Goal: Task Accomplishment & Management: Manage account settings

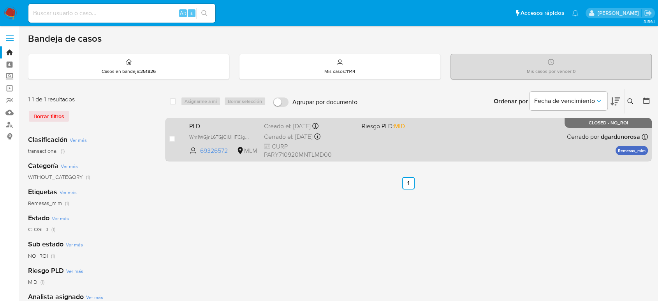
click at [345, 138] on div "Cerrado el: [DATE] Cerrado el: [DATE] 18:30:49" at bounding box center [309, 136] width 91 height 9
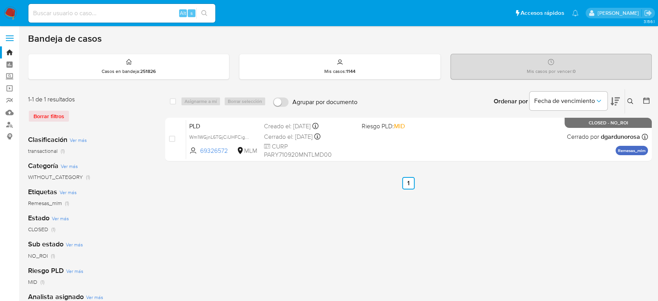
click at [629, 100] on icon at bounding box center [630, 101] width 6 height 6
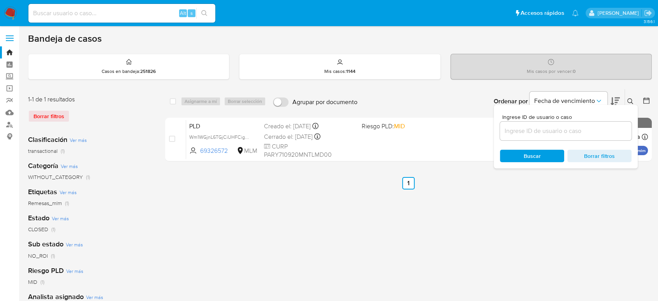
click at [521, 128] on input at bounding box center [566, 131] width 132 height 10
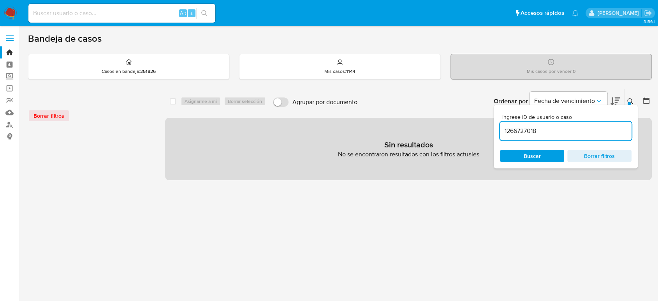
click at [578, 128] on input "1266727018" at bounding box center [566, 131] width 132 height 10
type input "1266727018"
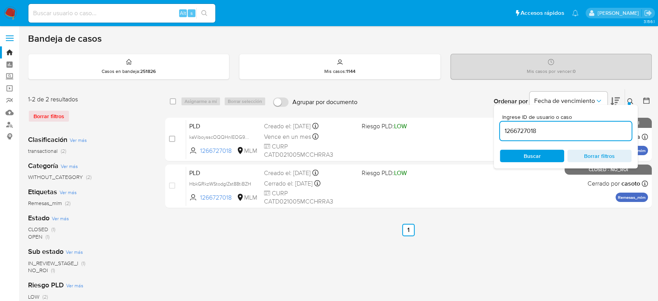
click at [629, 102] on div at bounding box center [629, 103] width 3 height 3
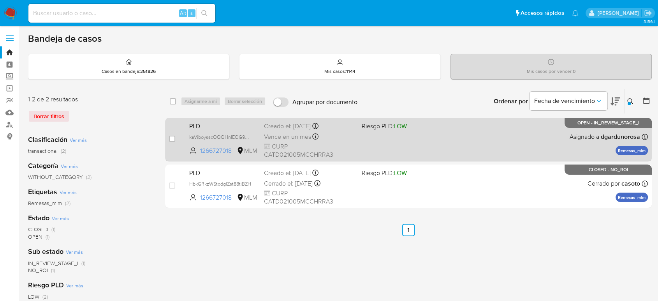
click at [527, 138] on div "PLD kaViboysscOQQHnIEOG9OvZt 1266727018 MLM Riesgo PLD: LOW Creado el: [DATE] C…" at bounding box center [417, 139] width 462 height 39
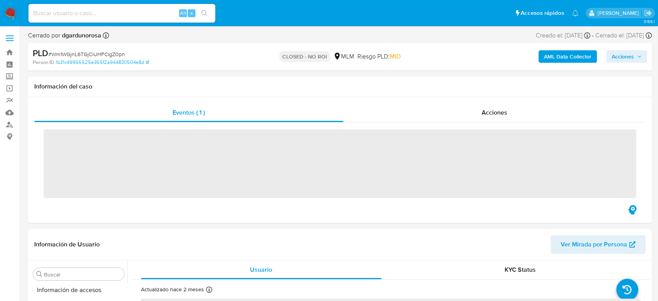
scroll to position [329, 0]
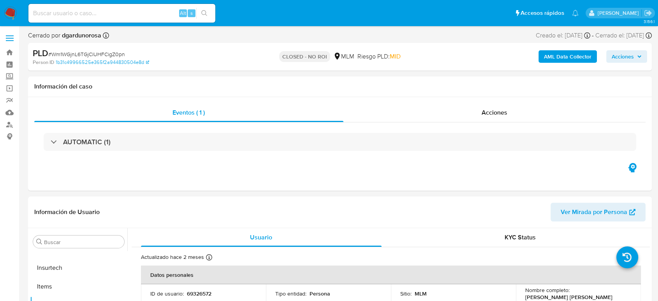
select select "10"
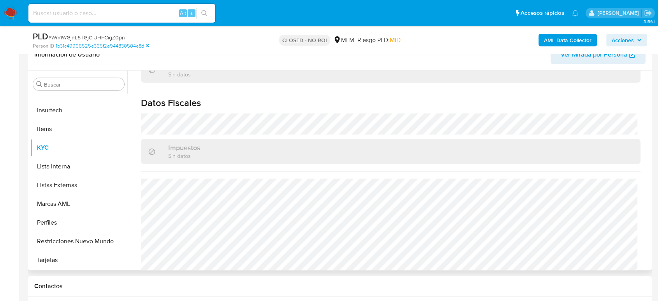
scroll to position [482, 0]
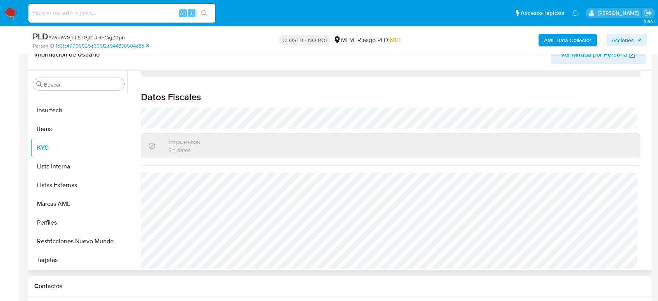
drag, startPoint x: 65, startPoint y: 186, endPoint x: 627, endPoint y: 227, distance: 562.9
click at [65, 186] on button "Listas Externas" at bounding box center [78, 185] width 97 height 19
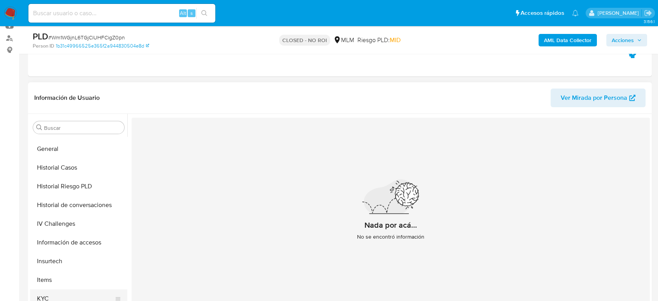
scroll to position [156, 0]
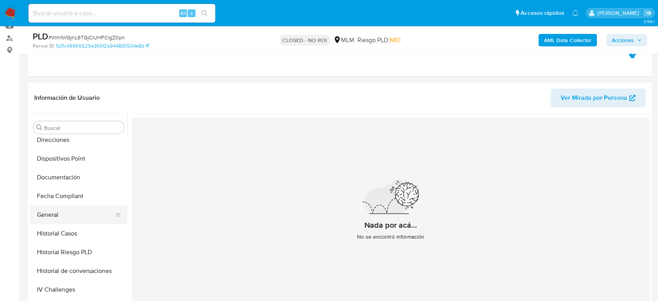
drag, startPoint x: 56, startPoint y: 215, endPoint x: 63, endPoint y: 215, distance: 6.2
click at [56, 215] on button "General" at bounding box center [75, 214] width 91 height 19
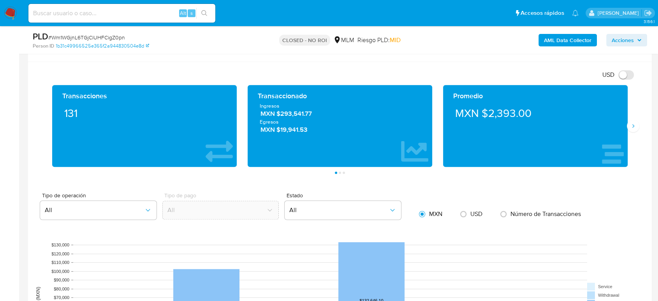
scroll to position [476, 0]
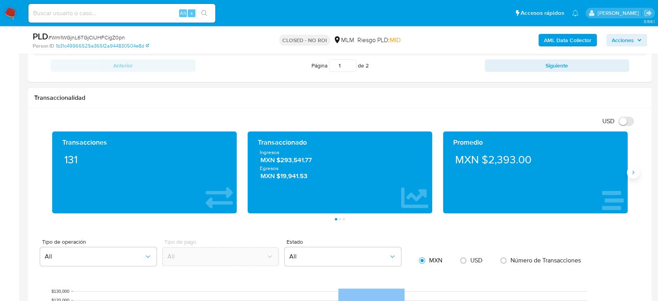
click at [633, 170] on icon "Siguiente" at bounding box center [633, 172] width 6 height 6
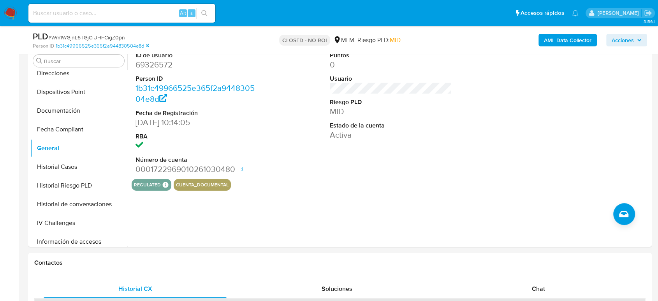
scroll to position [43, 0]
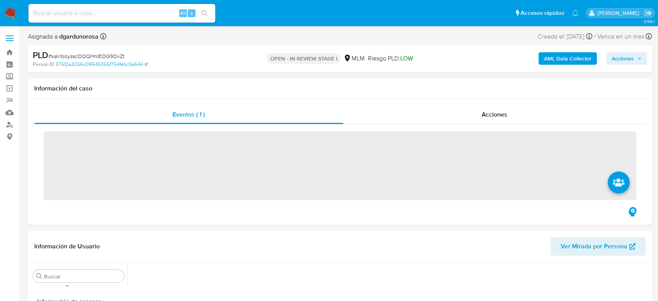
scroll to position [329, 0]
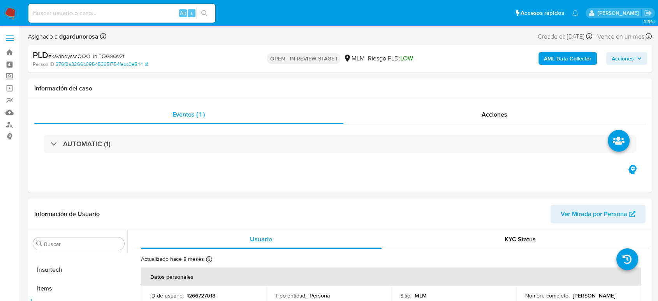
select select "10"
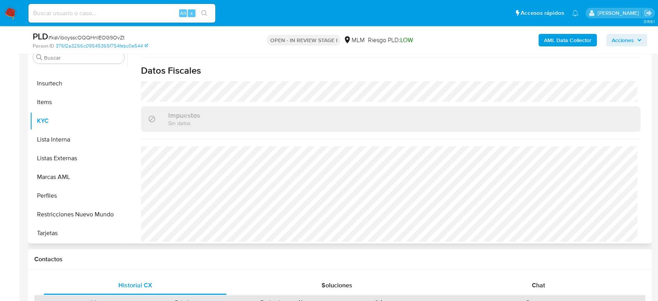
scroll to position [173, 0]
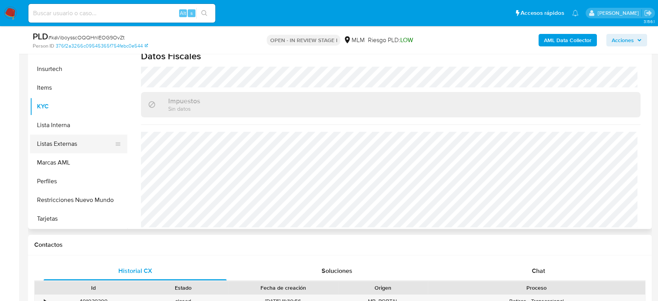
drag, startPoint x: 56, startPoint y: 143, endPoint x: 66, endPoint y: 149, distance: 11.7
click at [56, 143] on button "Listas Externas" at bounding box center [75, 143] width 91 height 19
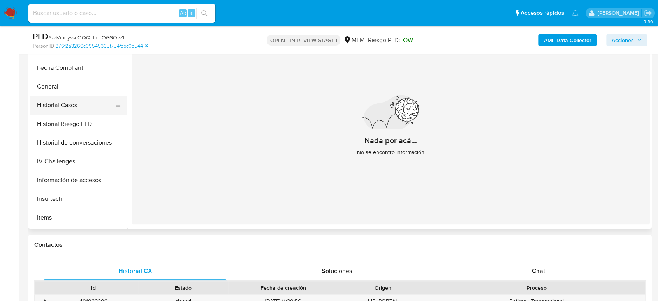
scroll to position [156, 0]
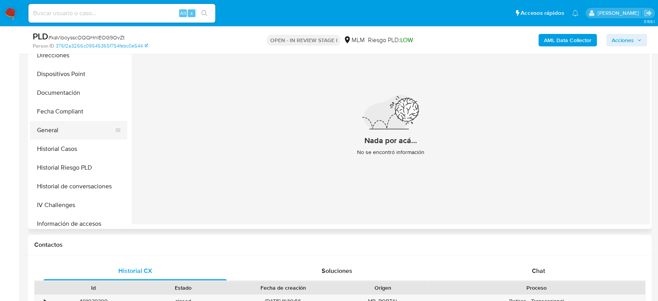
click at [49, 132] on button "General" at bounding box center [75, 130] width 91 height 19
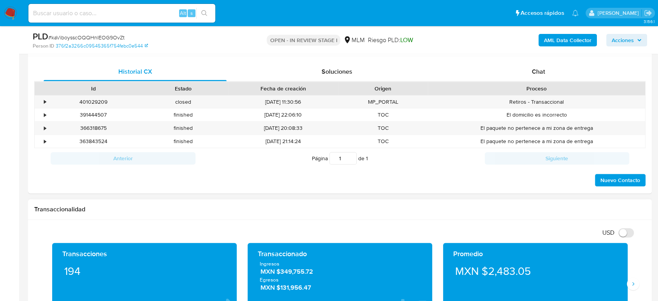
scroll to position [476, 0]
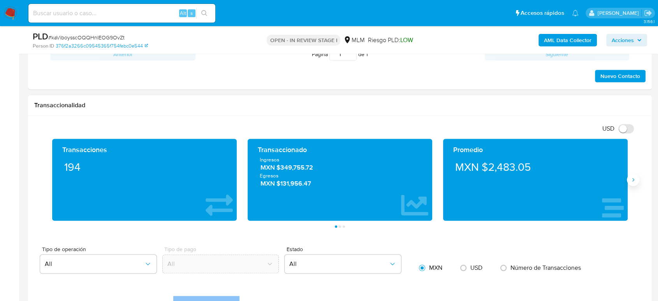
click at [632, 182] on icon "Siguiente" at bounding box center [633, 179] width 6 height 6
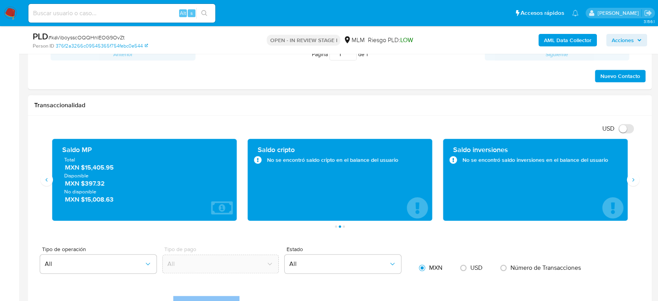
drag, startPoint x: 120, startPoint y: 169, endPoint x: 85, endPoint y: 168, distance: 34.7
click at [81, 167] on span "MXN $15,405.95" at bounding box center [145, 167] width 160 height 9
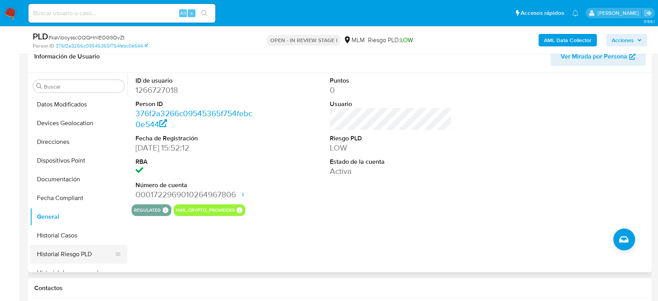
scroll to position [69, 0]
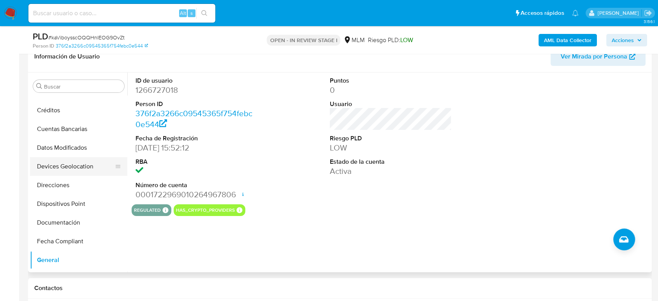
drag, startPoint x: 88, startPoint y: 157, endPoint x: 99, endPoint y: 173, distance: 19.6
click at [88, 157] on button "Devices Geolocation" at bounding box center [75, 166] width 91 height 19
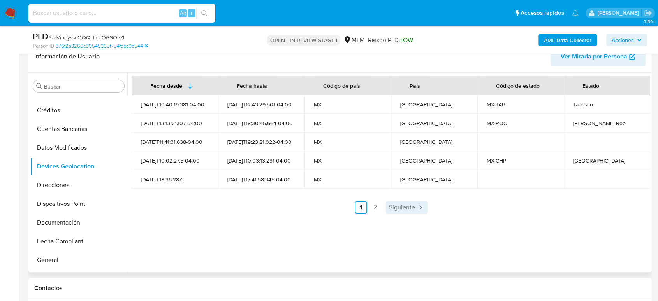
click at [405, 209] on span "Siguiente" at bounding box center [402, 207] width 26 height 6
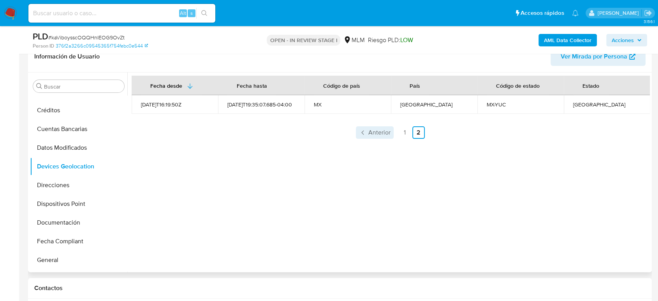
click at [379, 131] on span "Anterior" at bounding box center [379, 132] width 22 height 6
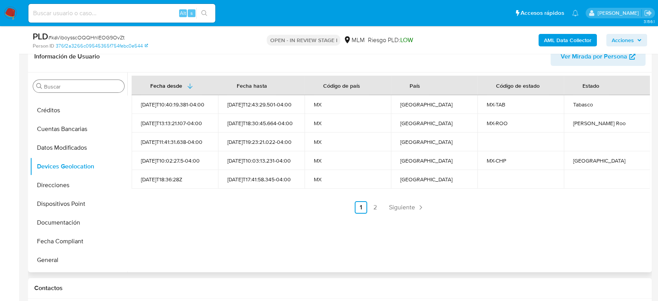
click at [95, 83] on input "Buscar" at bounding box center [82, 86] width 77 height 7
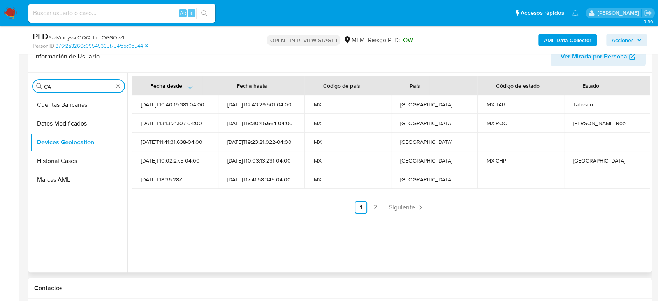
scroll to position [0, 0]
type input "CAS"
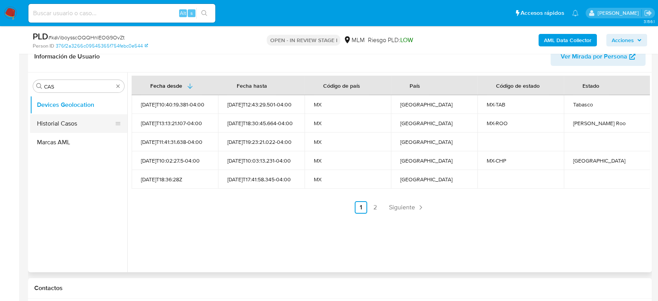
click at [69, 121] on button "Historial Casos" at bounding box center [75, 123] width 91 height 19
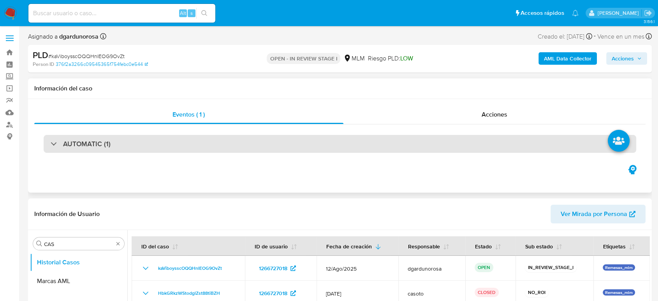
drag, startPoint x: 140, startPoint y: 144, endPoint x: 156, endPoint y: 149, distance: 16.2
click at [140, 144] on div "AUTOMATIC (1)" at bounding box center [340, 144] width 593 height 18
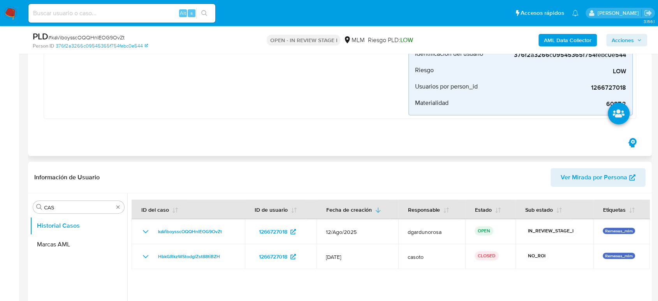
scroll to position [216, 0]
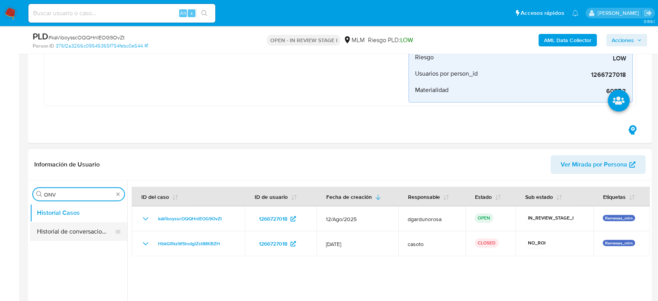
type input "ONV"
click at [69, 236] on button "Historial de conversaciones" at bounding box center [75, 231] width 91 height 19
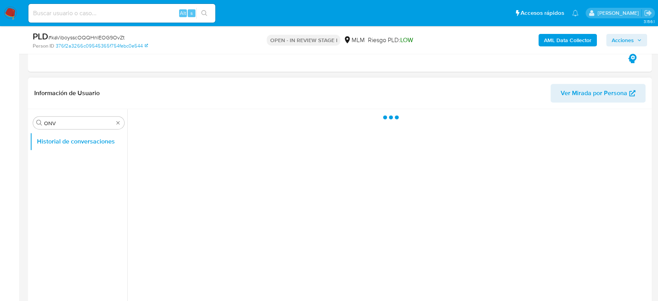
scroll to position [303, 0]
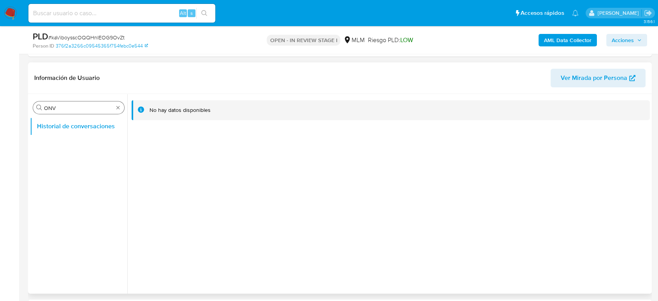
click at [113, 107] on div "Buscar ONV" at bounding box center [78, 107] width 91 height 12
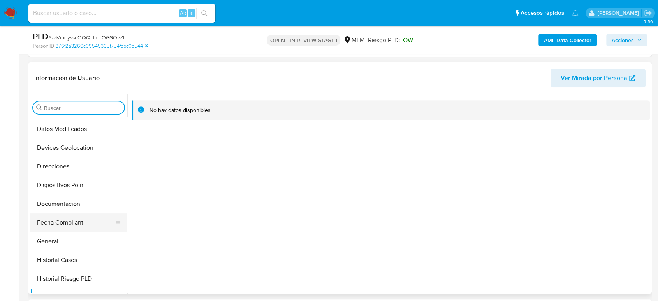
scroll to position [130, 0]
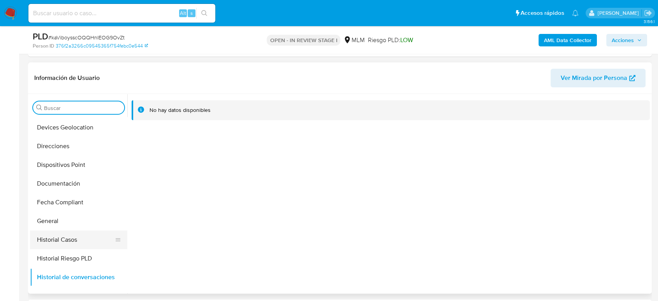
click at [67, 232] on button "Historial Casos" at bounding box center [75, 239] width 91 height 19
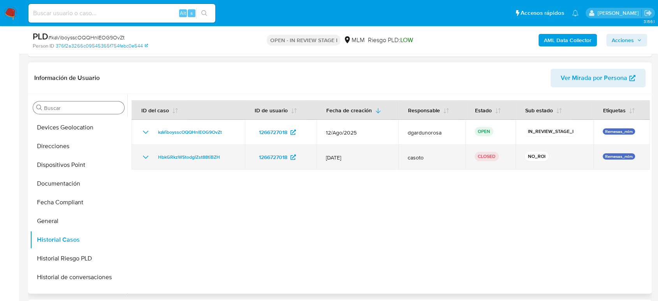
drag, startPoint x: 145, startPoint y: 155, endPoint x: 191, endPoint y: 156, distance: 45.6
click at [145, 155] on icon "Mostrar/Ocultar" at bounding box center [145, 156] width 9 height 9
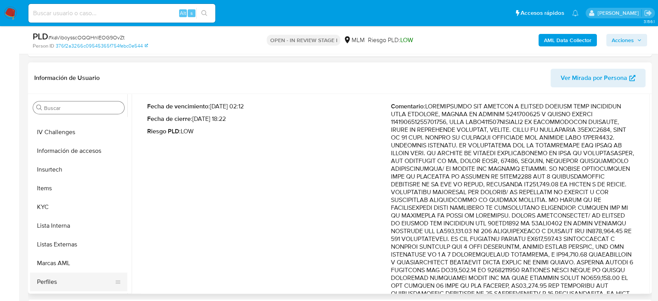
scroll to position [329, 0]
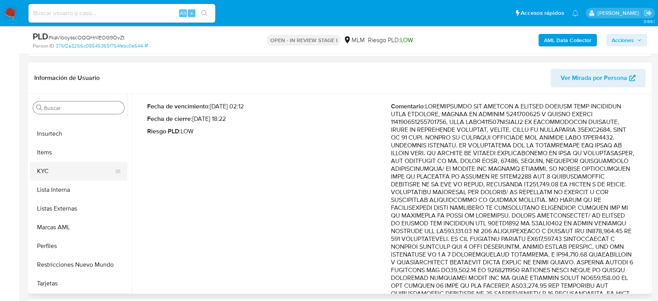
click at [48, 171] on button "KYC" at bounding box center [75, 171] width 91 height 19
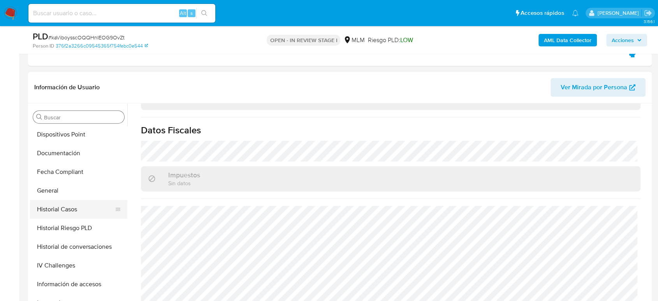
scroll to position [156, 0]
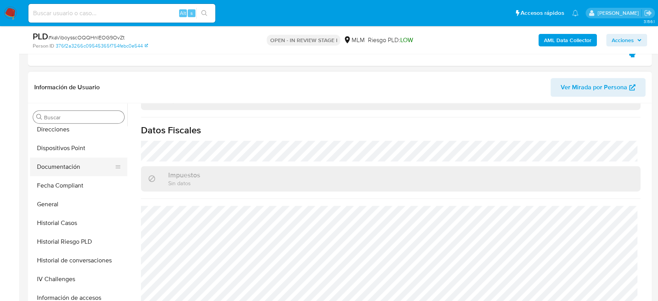
click at [64, 171] on button "Documentación" at bounding box center [75, 166] width 91 height 19
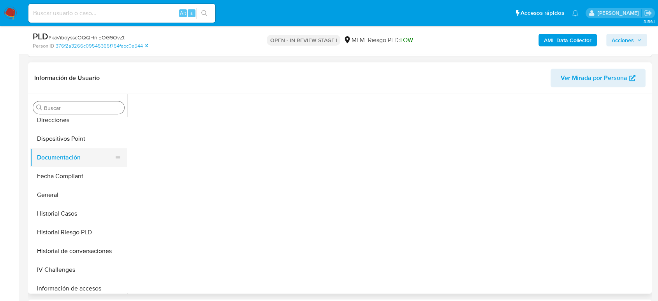
scroll to position [0, 0]
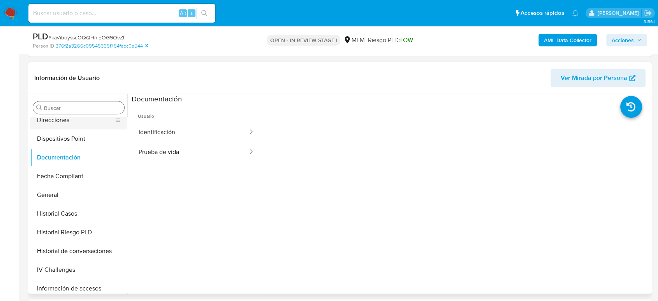
click at [62, 118] on button "Direcciones" at bounding box center [75, 120] width 91 height 19
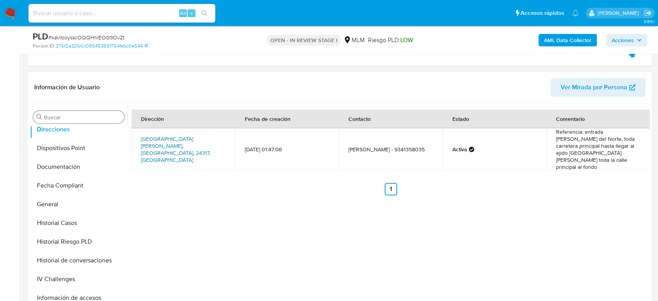
click at [190, 144] on link "Avenida Central Sn, Carmen, Campeche, 24317, Mexico SN" at bounding box center [176, 149] width 70 height 29
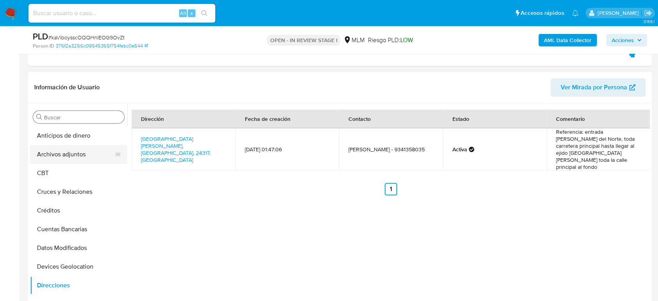
click at [74, 161] on button "Archivos adjuntos" at bounding box center [75, 154] width 91 height 19
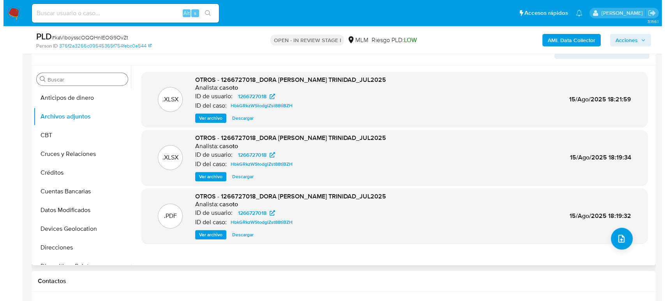
scroll to position [346, 0]
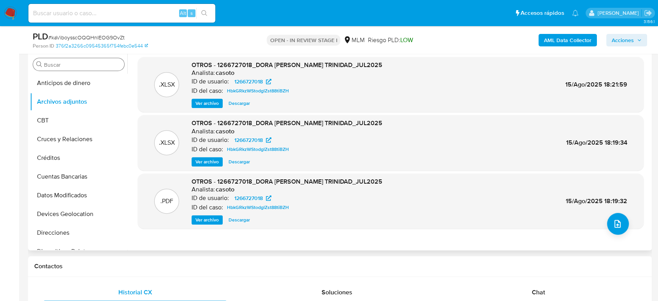
click at [210, 216] on span "Ver archivo" at bounding box center [206, 220] width 23 height 8
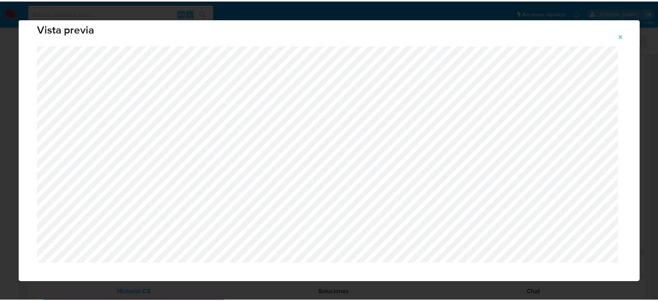
scroll to position [26, 0]
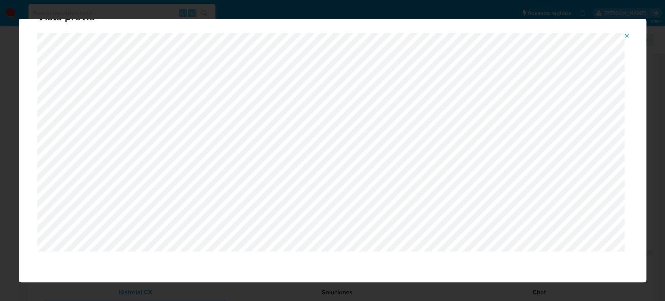
click at [624, 34] on icon "Attachment preview" at bounding box center [626, 36] width 6 height 6
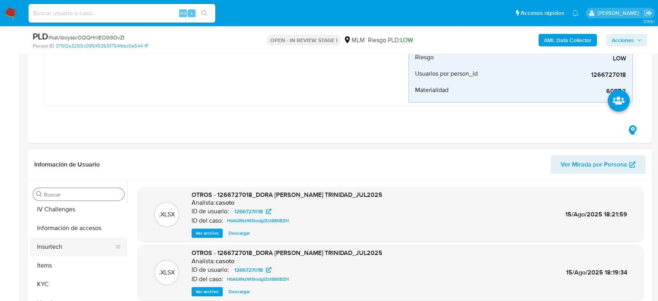
scroll to position [329, 0]
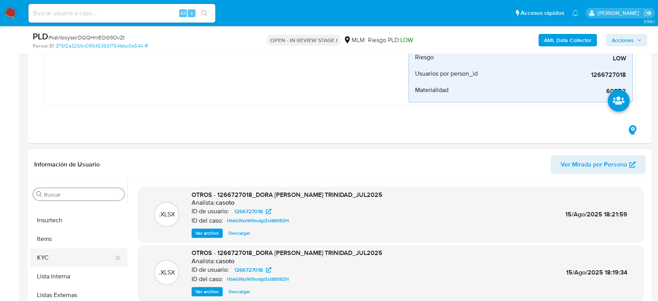
click at [62, 250] on button "KYC" at bounding box center [75, 257] width 91 height 19
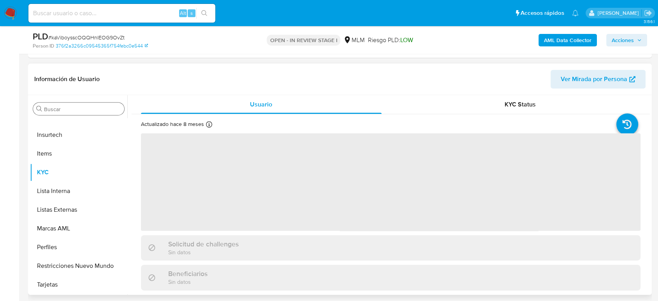
scroll to position [346, 0]
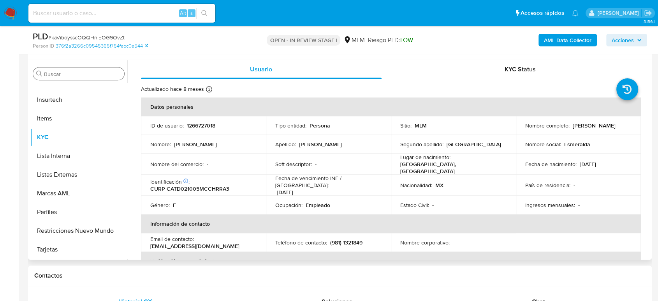
click at [348, 239] on p "(981) 1321849" at bounding box center [346, 242] width 32 height 7
copy p "1321849"
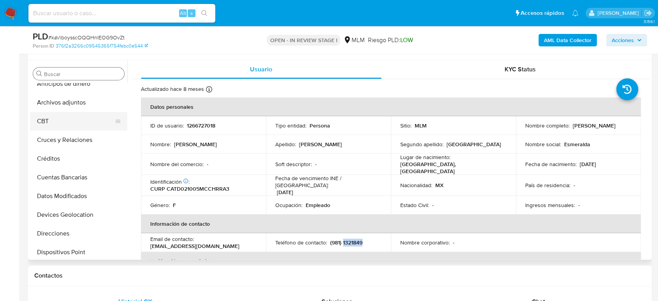
scroll to position [0, 0]
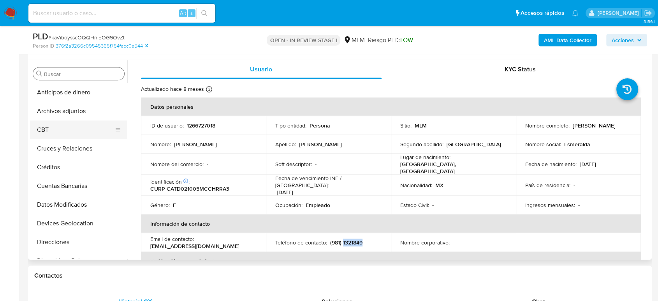
click at [78, 111] on button "Archivos adjuntos" at bounding box center [78, 111] width 97 height 19
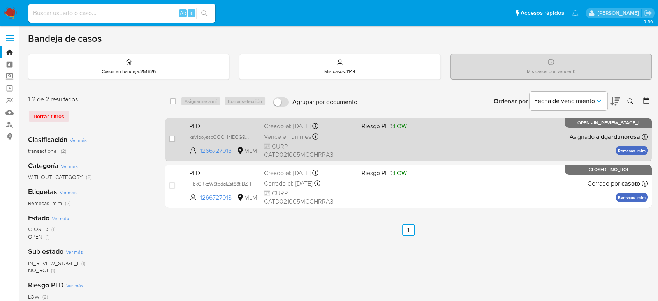
click at [450, 142] on div "PLD kaViboysscOQQHnIEOG9OvZt 1266727018 MLM Riesgo PLD: LOW Creado el: 12/08/20…" at bounding box center [417, 139] width 462 height 39
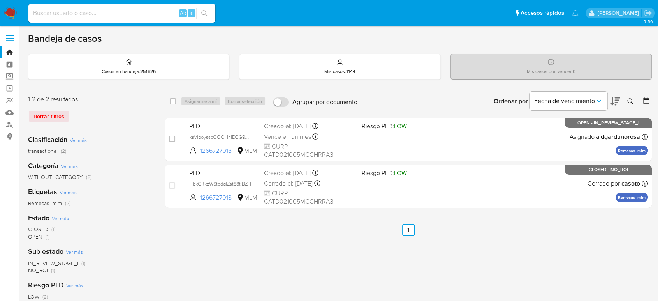
click at [12, 13] on img at bounding box center [10, 13] width 13 height 13
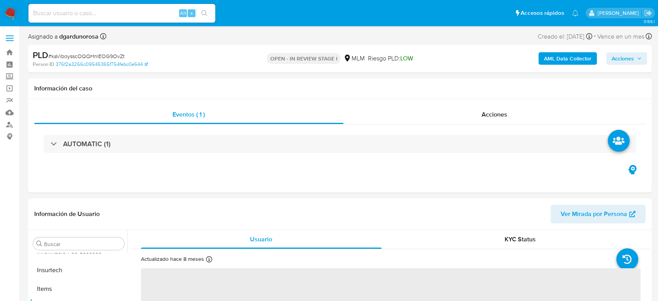
scroll to position [329, 0]
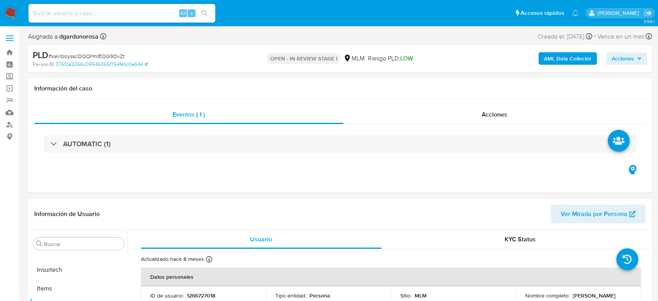
select select "10"
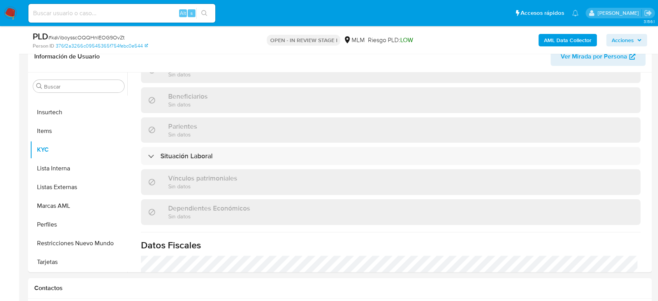
scroll to position [303, 0]
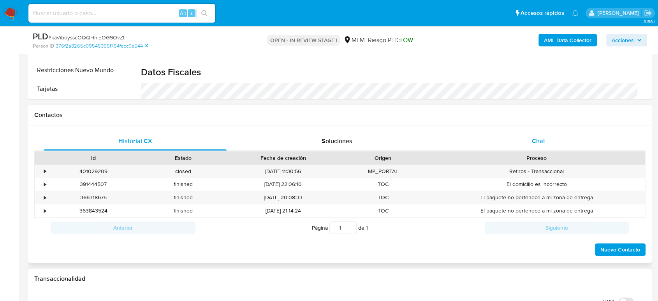
click at [542, 132] on div "Chat" at bounding box center [538, 141] width 183 height 19
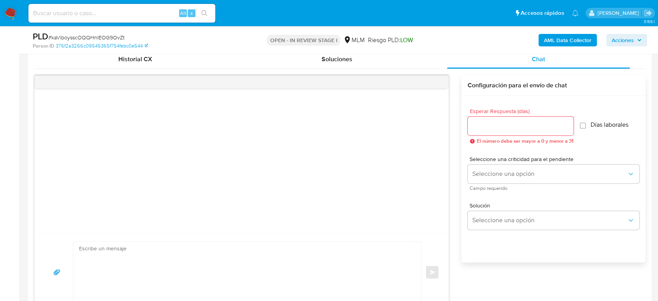
scroll to position [389, 0]
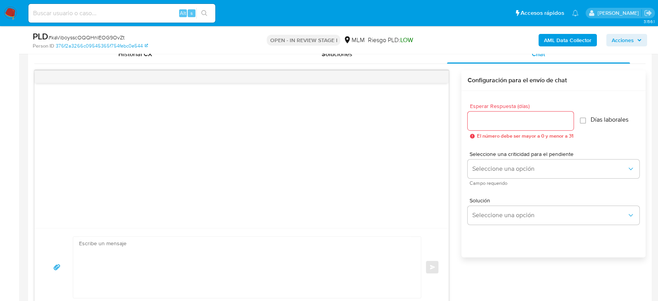
click at [491, 122] on input "Esperar Respuesta (días)" at bounding box center [521, 121] width 106 height 10
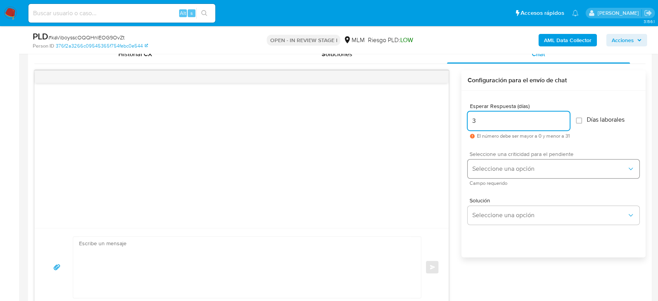
type input "3"
click at [509, 167] on span "Seleccione una opción" at bounding box center [549, 169] width 155 height 8
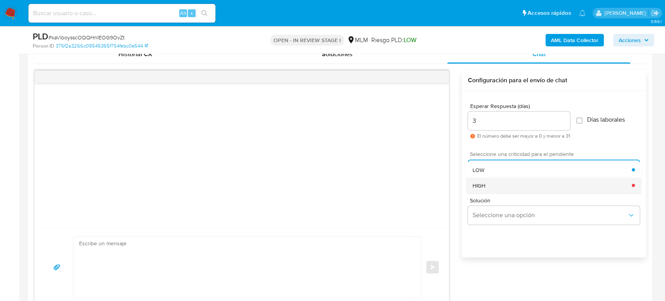
click at [516, 183] on div "HIGH" at bounding box center [551, 185] width 159 height 16
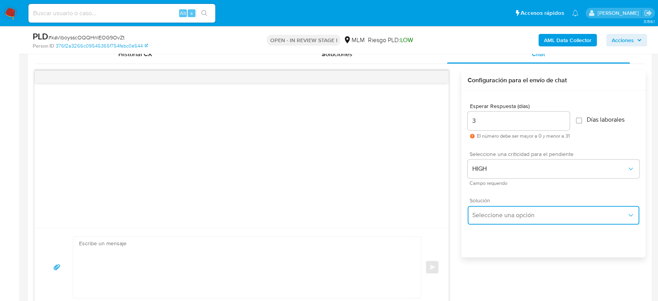
click at [522, 223] on button "Seleccione una opción" at bounding box center [554, 215] width 172 height 19
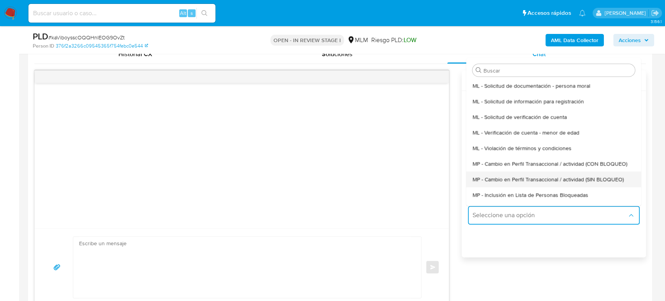
click at [553, 173] on div "MP - Cambio en Perfil Transaccional / actividad (SIN BLOQUEO)" at bounding box center [553, 179] width 162 height 16
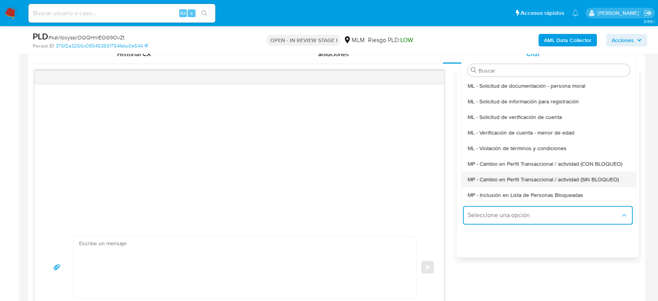
type textarea "Estimado ,Te comunicamos que se ha identificado un cambio en el uso habitual de…"
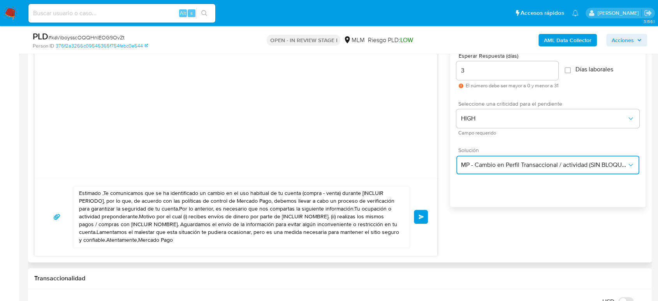
scroll to position [476, 0]
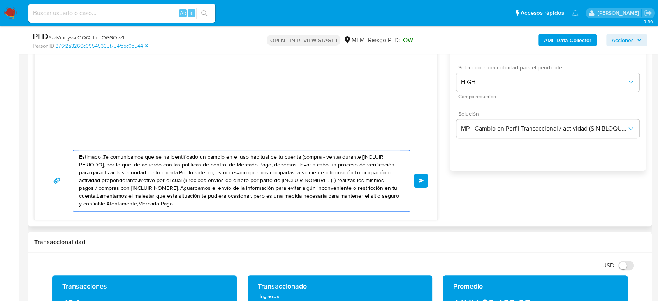
drag, startPoint x: 169, startPoint y: 205, endPoint x: 31, endPoint y: 150, distance: 148.9
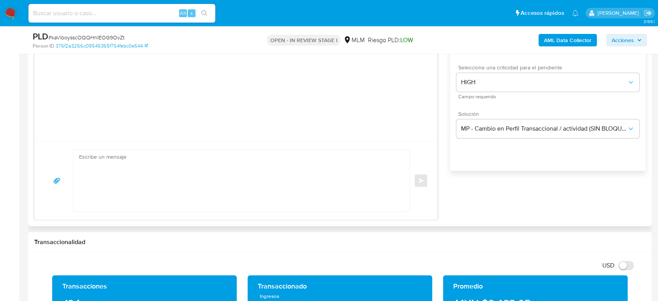
click at [215, 186] on textarea at bounding box center [239, 180] width 321 height 61
paste textarea "Estimado cliente, De acuerdo con las políticas de control de Mercado Pago, debe…"
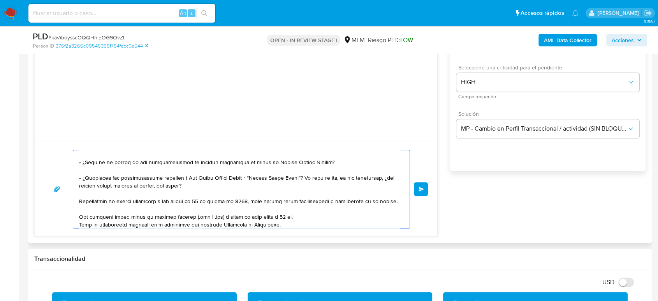
scroll to position [0, 0]
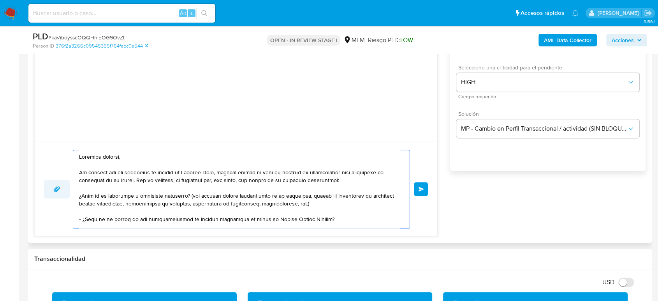
drag, startPoint x: 313, startPoint y: 208, endPoint x: 64, endPoint y: 186, distance: 250.2
click at [64, 186] on div "Enviar" at bounding box center [236, 189] width 384 height 79
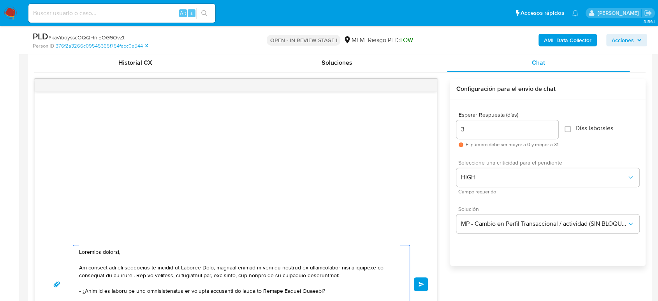
scroll to position [433, 0]
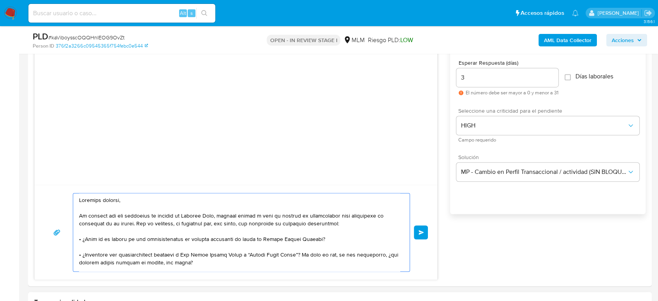
type textarea "Estimado cliente, De acuerdo con las políticas de control de Mercado Pago, debe…"
click at [424, 232] on button "Enviar" at bounding box center [421, 232] width 14 height 14
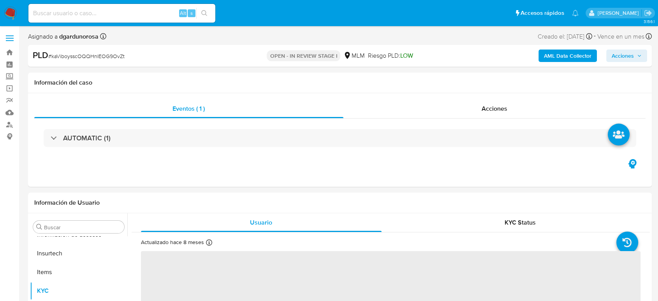
scroll to position [329, 0]
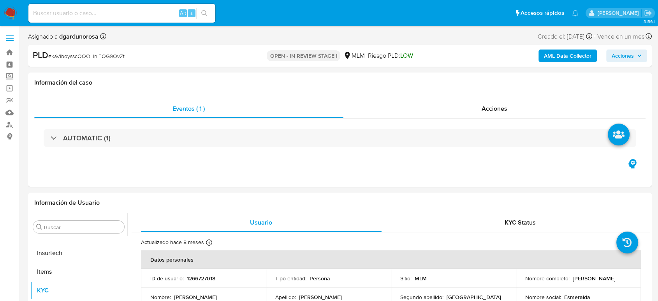
select select "10"
click at [94, 13] on input at bounding box center [121, 13] width 187 height 10
paste input "1091889922"
type input "1091889922"
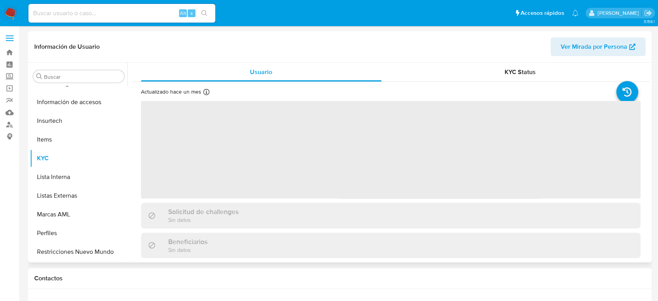
scroll to position [329, 0]
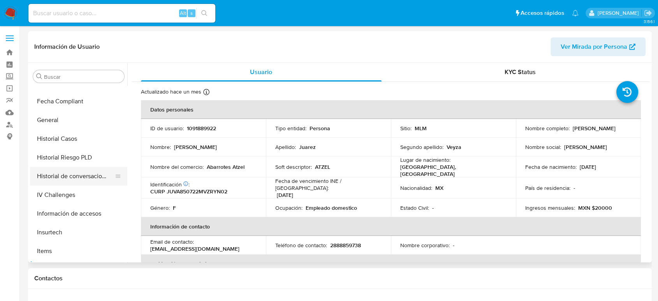
select select "10"
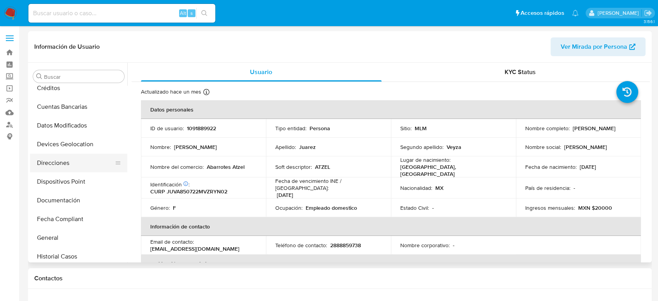
scroll to position [199, 0]
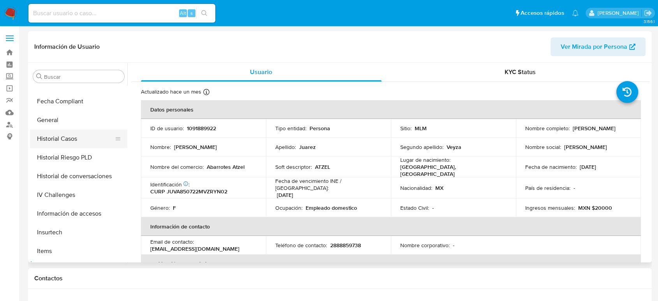
click at [69, 139] on button "Historial Casos" at bounding box center [75, 138] width 91 height 19
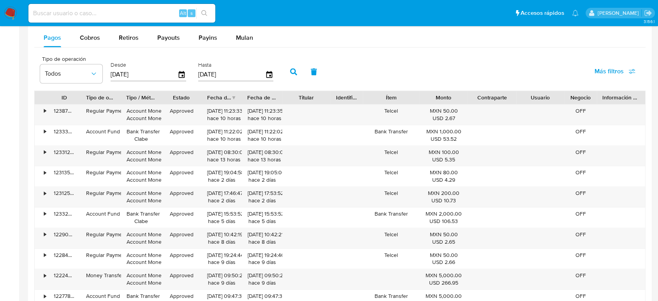
scroll to position [779, 0]
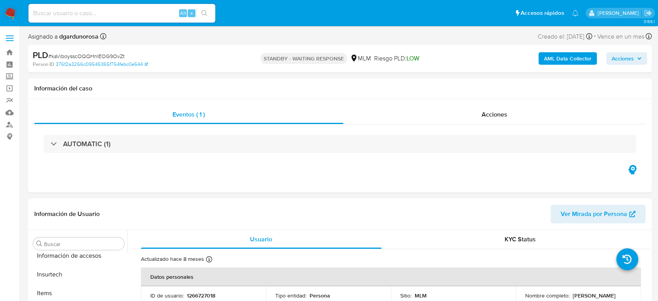
select select "10"
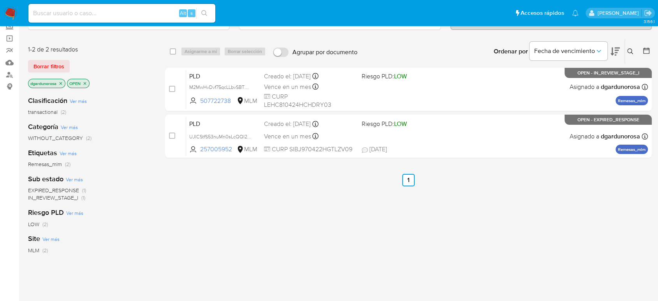
scroll to position [86, 0]
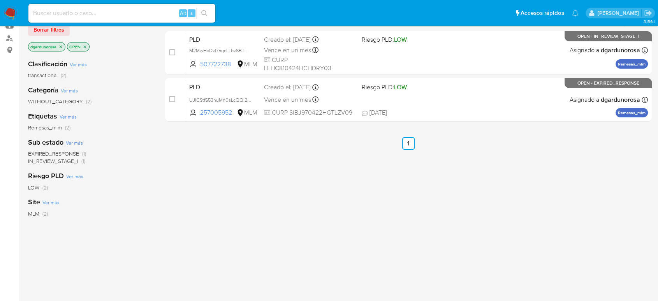
click at [57, 150] on span "EXPIRED_RESPONSE" at bounding box center [53, 154] width 51 height 8
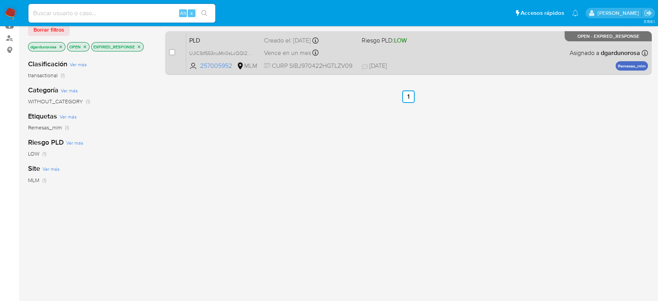
click at [516, 57] on div "PLD UJICStfS53nuMn0sLcQQI2PL 257005952 MLM Riesgo PLD: LOW Creado el: 12/08/202…" at bounding box center [417, 52] width 462 height 39
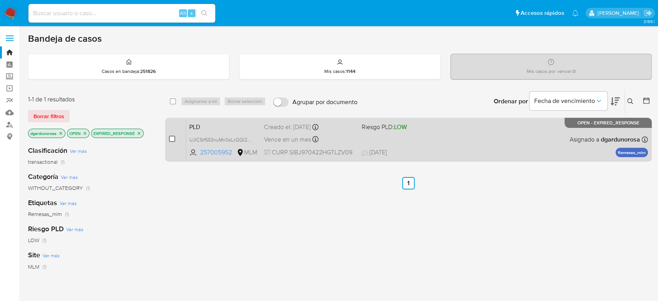
click at [171, 136] on input "checkbox" at bounding box center [172, 139] width 6 height 6
checkbox input "true"
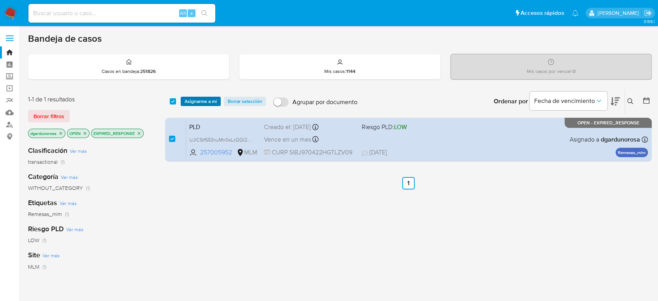
click at [196, 100] on span "Asignarme a mí" at bounding box center [201, 101] width 32 height 8
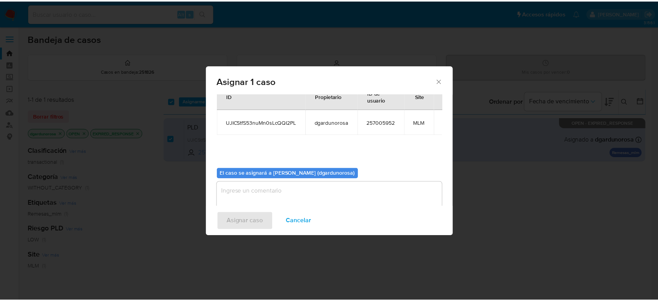
scroll to position [40, 0]
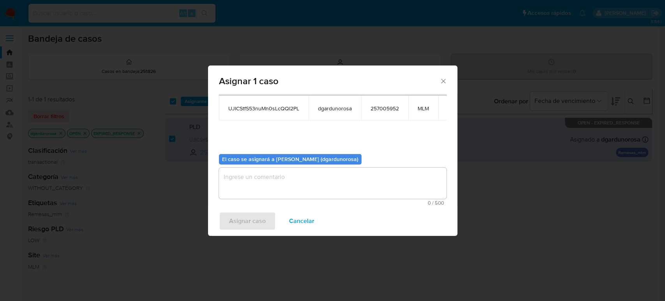
click at [329, 177] on textarea "assign-modal" at bounding box center [332, 182] width 227 height 31
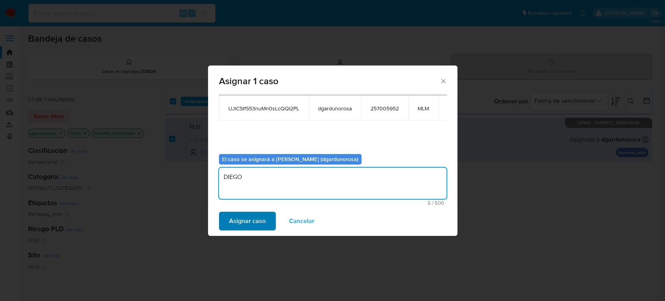
type textarea "DIEGO"
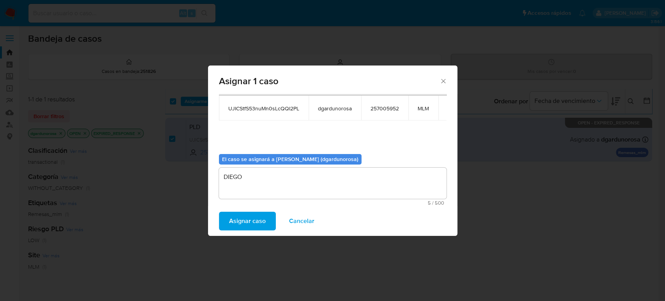
click at [263, 213] on span "Asignar caso" at bounding box center [247, 220] width 37 height 17
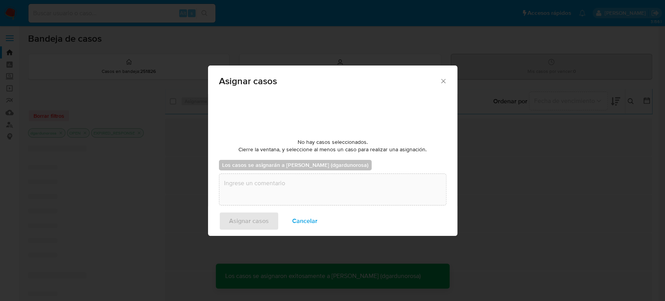
checkbox input "false"
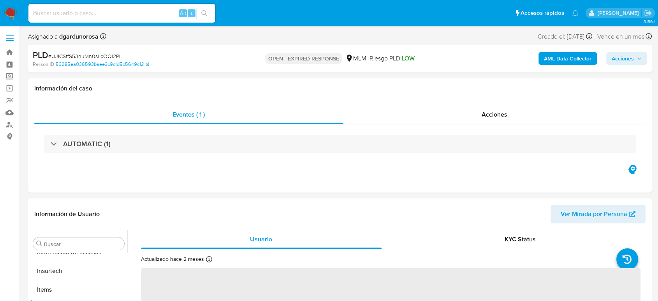
scroll to position [329, 0]
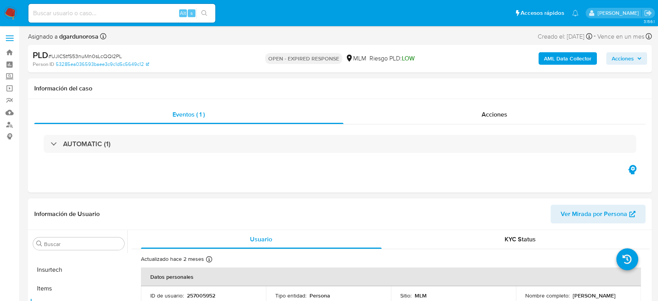
select select "10"
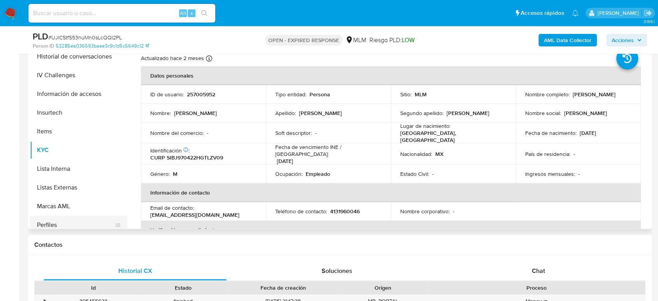
scroll to position [243, 0]
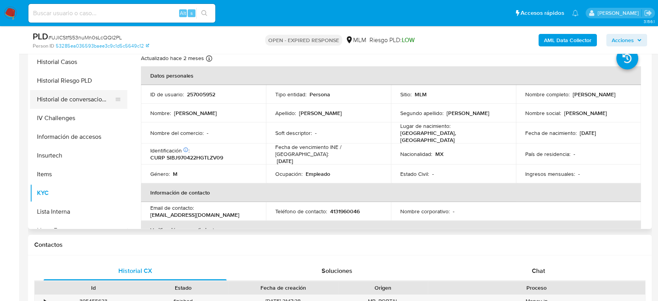
click at [98, 99] on button "Historial de conversaciones" at bounding box center [75, 99] width 91 height 19
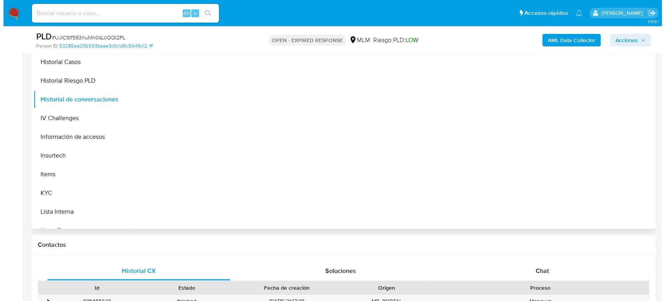
scroll to position [130, 0]
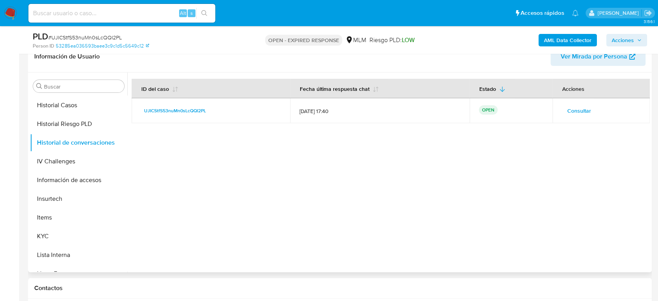
click at [585, 106] on span "Consultar" at bounding box center [579, 110] width 24 height 11
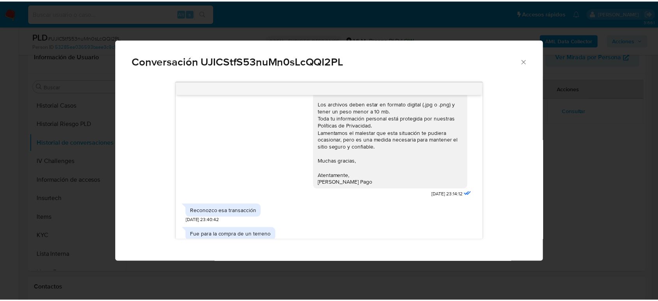
scroll to position [76, 0]
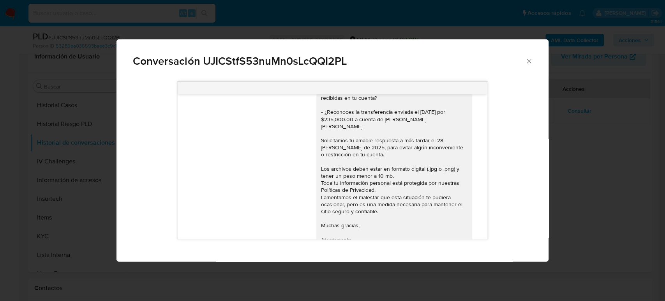
click at [516, 169] on div "Estimado cliente, De acuerdo con las políticas de control [PERSON_NAME] Pago, d…" at bounding box center [332, 160] width 399 height 169
click at [528, 59] on icon "Cerrar" at bounding box center [529, 61] width 8 height 8
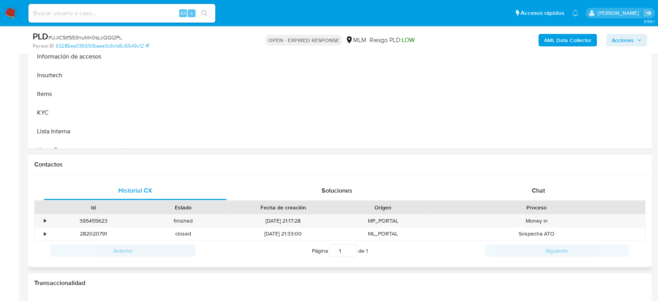
scroll to position [303, 0]
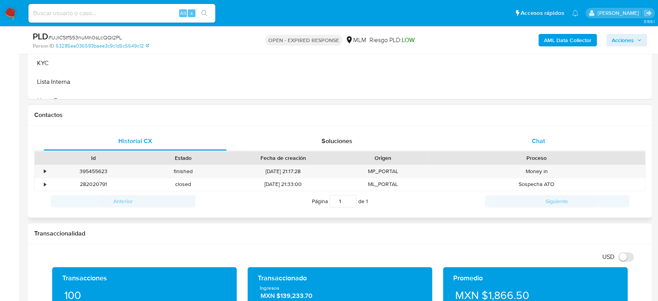
click at [528, 138] on div "Chat" at bounding box center [538, 141] width 183 height 19
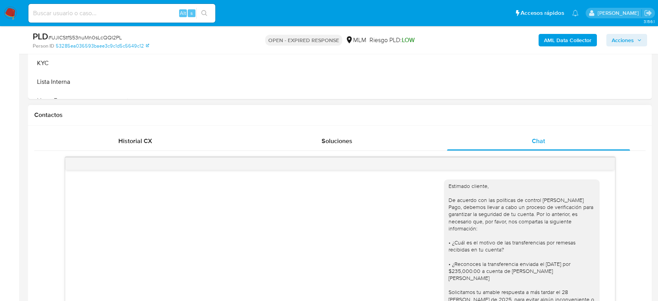
scroll to position [334, 0]
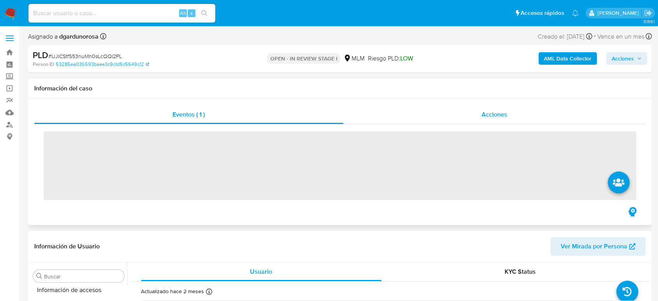
scroll to position [329, 0]
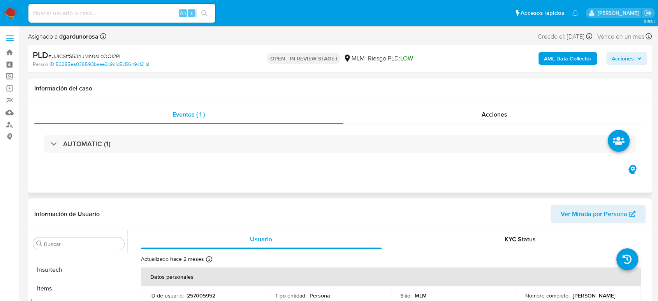
select select "10"
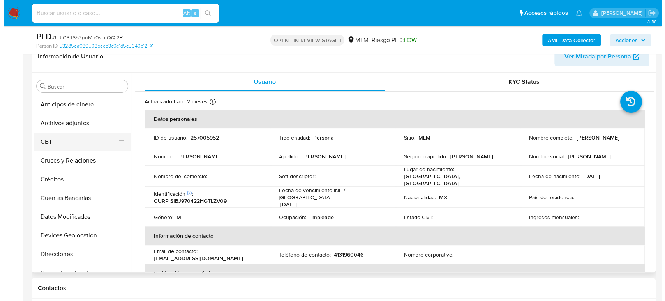
scroll to position [0, 0]
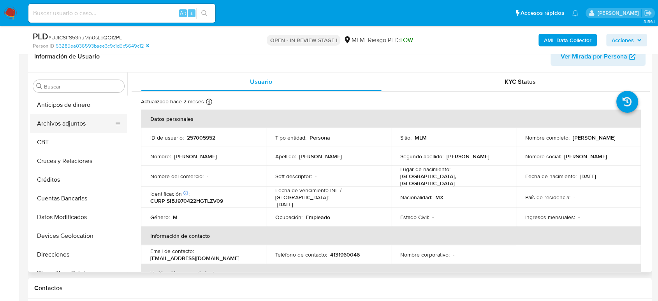
click at [56, 123] on button "Archivos adjuntos" at bounding box center [75, 123] width 91 height 19
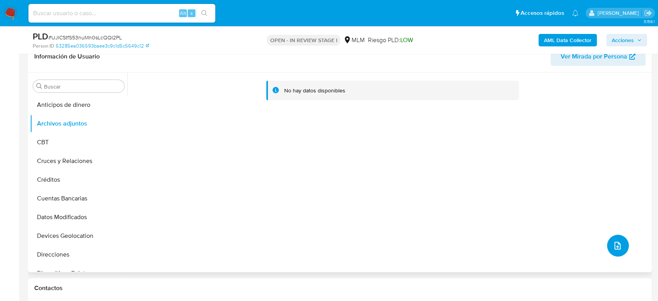
click at [621, 241] on button "upload-file" at bounding box center [618, 245] width 22 height 22
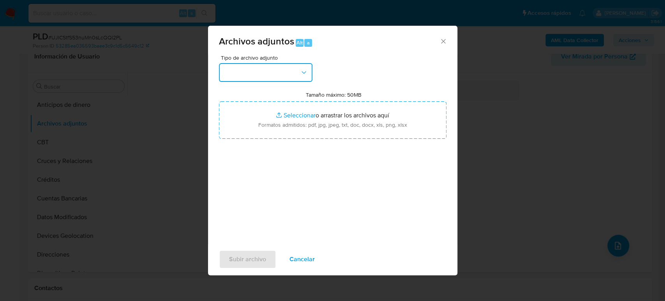
click at [271, 80] on button "button" at bounding box center [265, 72] width 93 height 19
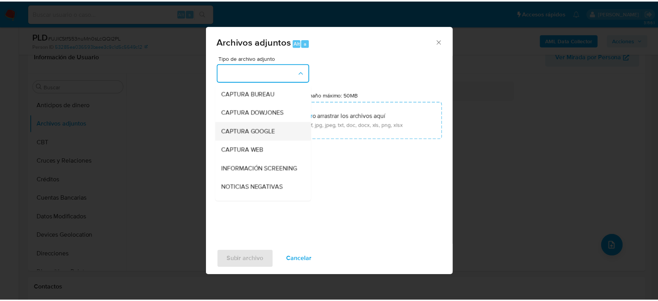
scroll to position [86, 0]
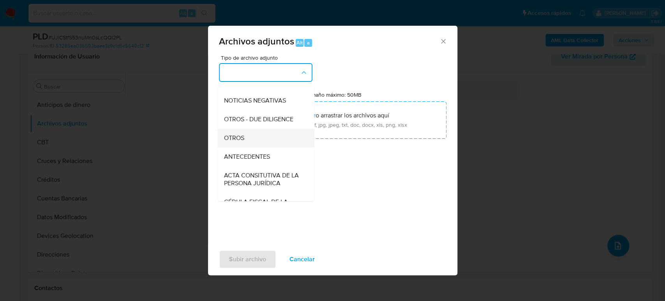
click at [250, 140] on div "OTROS" at bounding box center [262, 137] width 79 height 19
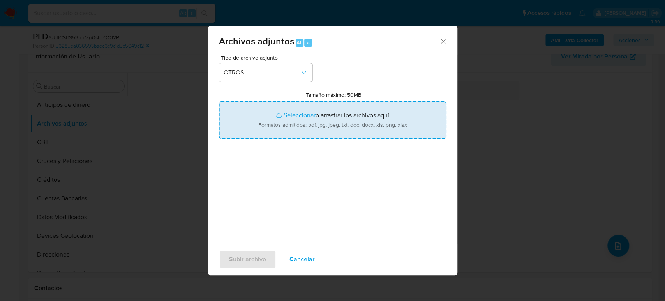
type input "C:\fakepath\257005952_Javier Silva_Agosto2025.pdf"
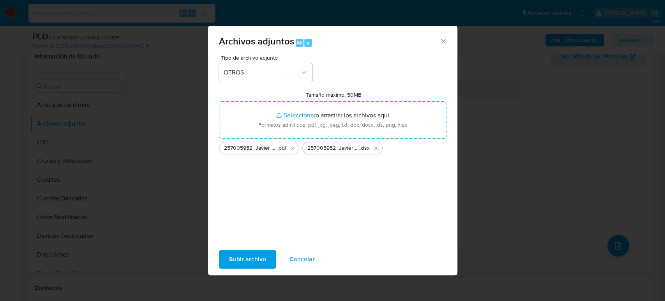
click at [255, 263] on span "Subir archivo" at bounding box center [247, 258] width 37 height 17
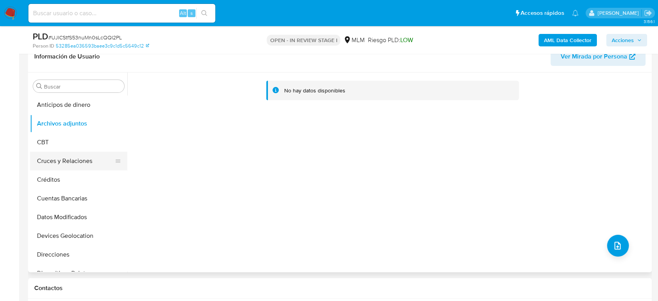
click at [58, 158] on button "Cruces y Relaciones" at bounding box center [75, 160] width 91 height 19
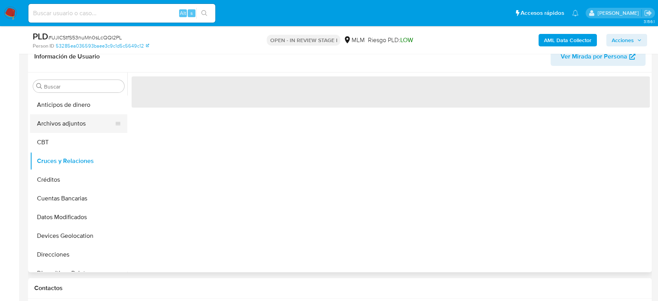
click at [56, 118] on button "Archivos adjuntos" at bounding box center [75, 123] width 91 height 19
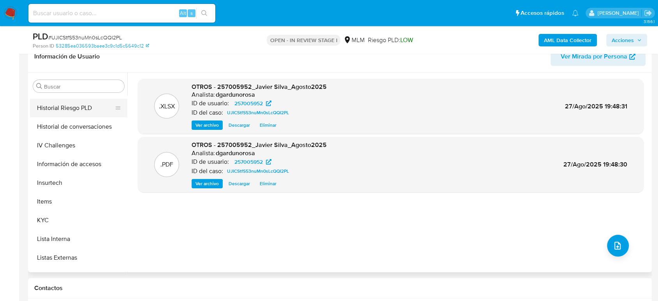
scroll to position [259, 0]
click at [53, 220] on button "KYC" at bounding box center [75, 219] width 91 height 19
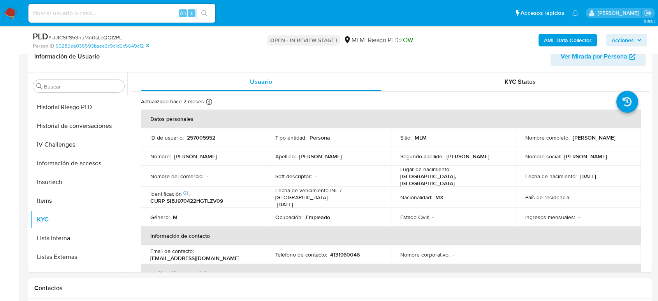
click at [623, 40] on span "Acciones" at bounding box center [623, 40] width 22 height 12
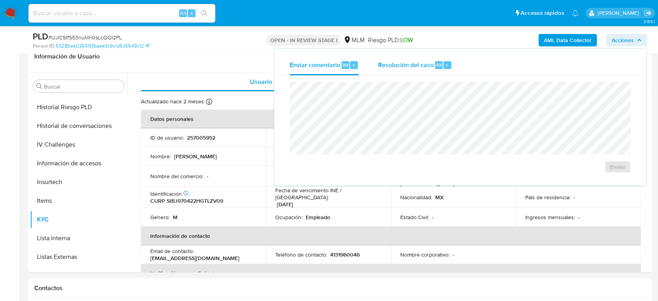
click at [412, 65] on span "Resolución del caso" at bounding box center [406, 64] width 56 height 9
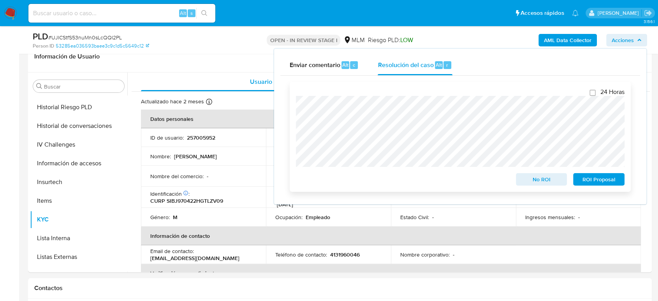
click at [544, 175] on span "No ROI" at bounding box center [541, 179] width 40 height 11
